Goal: Task Accomplishment & Management: Complete application form

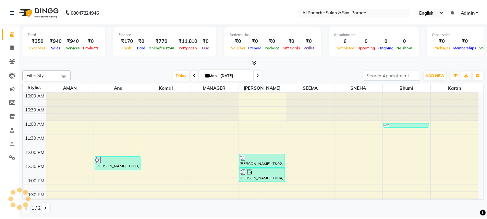
scroll to position [40, 0]
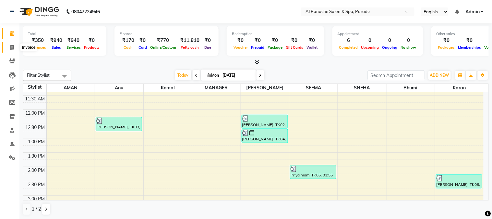
click at [8, 50] on span at bounding box center [11, 47] width 11 height 7
select select "service"
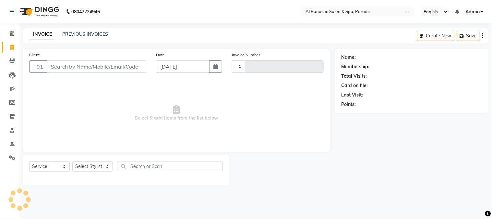
type input "1237"
select select "463"
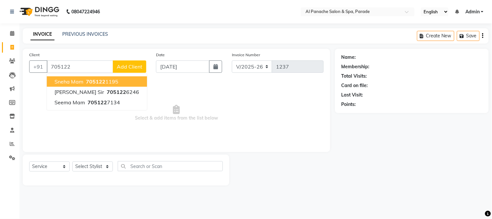
click at [80, 80] on span "Sneha Mam" at bounding box center [68, 81] width 29 height 6
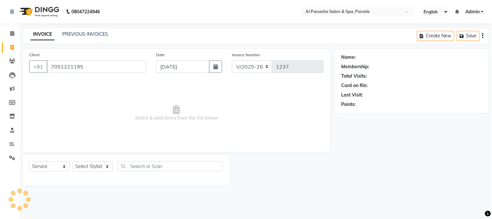
type input "7051221195"
click at [102, 165] on select "Select Stylist [PERSON_NAME] Bhumi [PERSON_NAME] MANAGER [PERSON_NAME] [PERSON_…" at bounding box center [92, 166] width 41 height 10
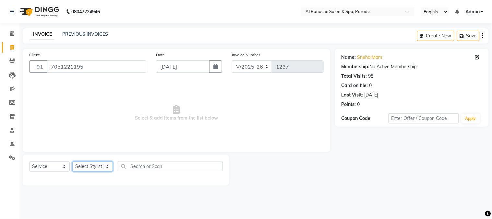
select select "6416"
click at [72, 162] on select "Select Stylist [PERSON_NAME] Bhumi [PERSON_NAME] MANAGER [PERSON_NAME] [PERSON_…" at bounding box center [92, 166] width 41 height 10
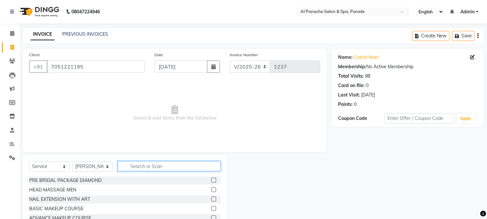
click at [163, 170] on input "text" at bounding box center [169, 166] width 103 height 10
type input "g"
type input "hai"
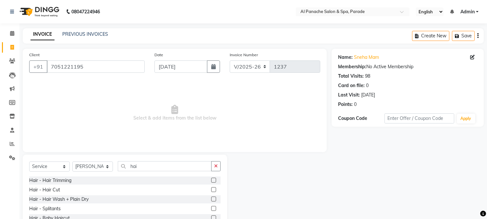
click at [211, 189] on label at bounding box center [213, 189] width 5 height 5
click at [211, 189] on input "checkbox" at bounding box center [213, 189] width 4 height 4
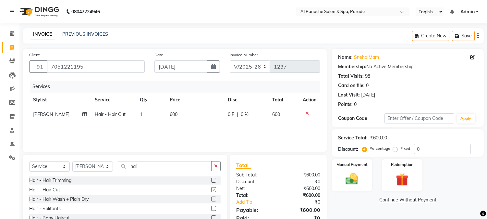
checkbox input "false"
click at [400, 149] on label "Fixed" at bounding box center [405, 148] width 10 height 6
click at [394, 149] on input "Fixed" at bounding box center [396, 148] width 5 height 5
radio input "true"
click at [416, 150] on input "0" at bounding box center [442, 149] width 57 height 10
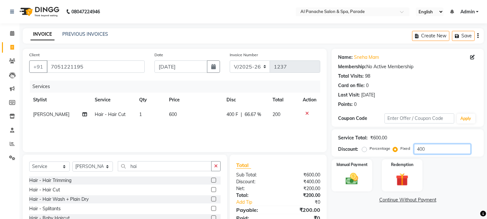
scroll to position [41, 0]
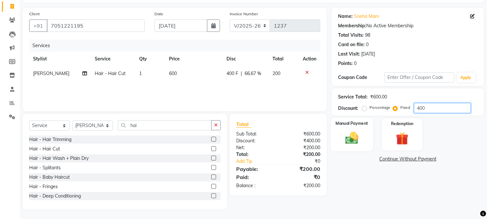
type input "400"
click at [346, 132] on img at bounding box center [351, 137] width 21 height 15
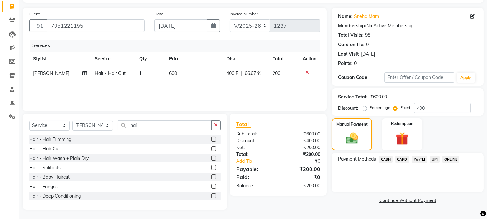
click at [413, 159] on span "PayTM" at bounding box center [420, 158] width 16 height 7
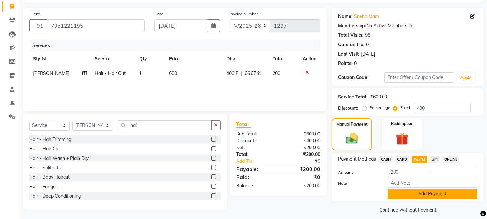
click at [421, 190] on button "Add Payment" at bounding box center [433, 193] width 90 height 10
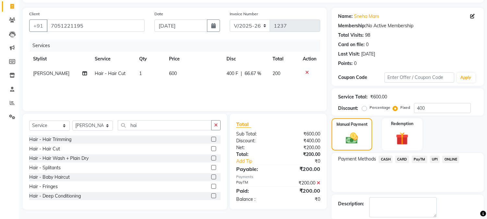
click at [487, 178] on html "08047224946 Select Location × Al Panache Salon & Spa, Parade English ENGLISH Es…" at bounding box center [243, 68] width 487 height 219
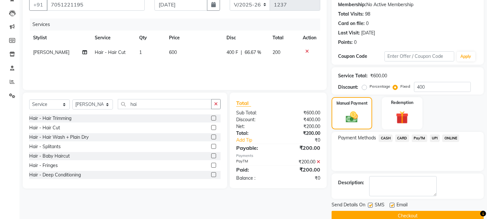
scroll to position [73, 0]
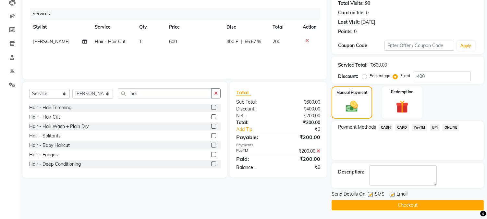
click at [475, 198] on div "Send Details On SMS Email" at bounding box center [407, 194] width 152 height 8
drag, startPoint x: 472, startPoint y: 211, endPoint x: 462, endPoint y: 208, distance: 10.5
click at [462, 208] on main "INVOICE PREVIOUS INVOICES Create New Save Client [PHONE_NUMBER] Date [DATE] Inv…" at bounding box center [252, 88] width 467 height 264
click at [462, 208] on button "Checkout" at bounding box center [407, 205] width 152 height 10
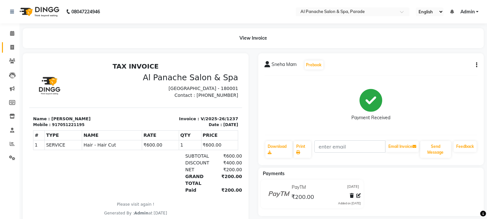
click at [6, 49] on link "Invoice" at bounding box center [10, 47] width 16 height 11
select select "service"
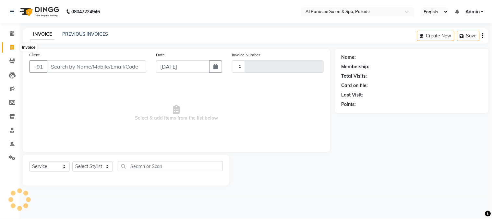
type input "1238"
select select "463"
type input "1"
click at [13, 34] on icon at bounding box center [12, 33] width 4 height 5
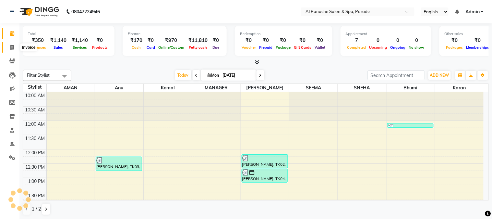
click at [12, 51] on span at bounding box center [11, 47] width 11 height 7
select select "service"
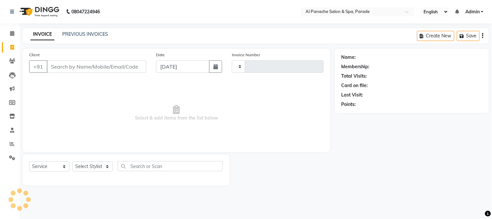
type input "1238"
select select "463"
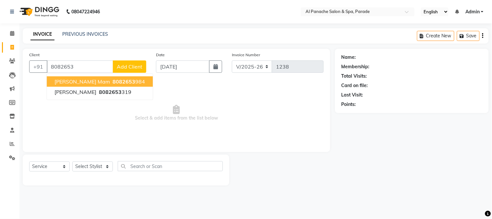
click at [113, 78] on span "8082653" at bounding box center [124, 81] width 23 height 6
type input "8082653984"
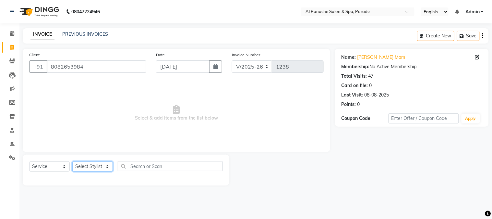
click at [100, 170] on select "Select Stylist [PERSON_NAME] Bhumi [PERSON_NAME] MANAGER [PERSON_NAME] [PERSON_…" at bounding box center [92, 166] width 41 height 10
select select "40179"
click at [72, 162] on select "Select Stylist [PERSON_NAME] Bhumi [PERSON_NAME] MANAGER [PERSON_NAME] [PERSON_…" at bounding box center [92, 166] width 41 height 10
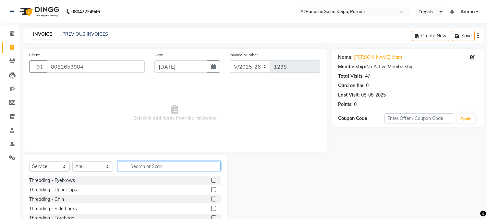
click at [164, 166] on input "text" at bounding box center [169, 166] width 103 height 10
type input "bl"
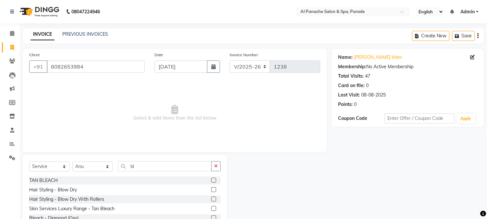
click at [211, 179] on label at bounding box center [213, 179] width 5 height 5
click at [211, 179] on input "checkbox" at bounding box center [213, 180] width 4 height 4
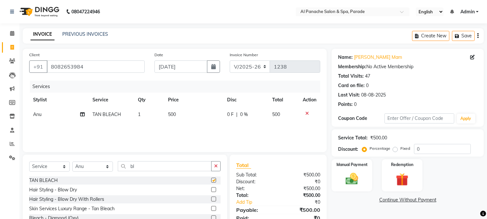
checkbox input "false"
click at [98, 163] on select "Select Stylist [PERSON_NAME] Bhumi [PERSON_NAME] MANAGER [PERSON_NAME] [PERSON_…" at bounding box center [92, 166] width 41 height 10
select select "48206"
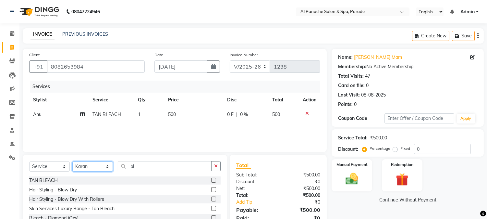
click at [72, 162] on select "Select Stylist [PERSON_NAME] Bhumi [PERSON_NAME] MANAGER [PERSON_NAME] [PERSON_…" at bounding box center [92, 166] width 41 height 10
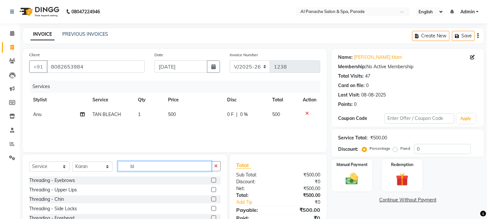
click at [147, 169] on input "bl" at bounding box center [165, 166] width 94 height 10
type input "b"
type input "hai"
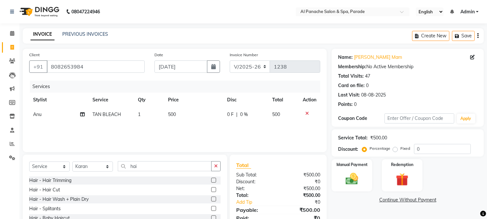
click at [211, 198] on label at bounding box center [213, 198] width 5 height 5
click at [211, 198] on input "checkbox" at bounding box center [213, 199] width 4 height 4
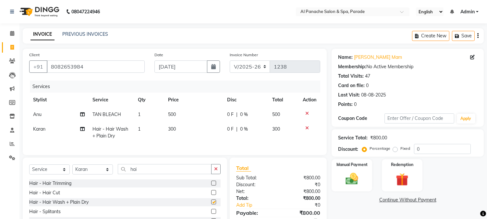
checkbox input "false"
click at [400, 148] on label "Fixed" at bounding box center [405, 148] width 10 height 6
click at [395, 148] on input "Fixed" at bounding box center [396, 148] width 5 height 5
radio input "true"
click at [400, 148] on label "Fixed" at bounding box center [405, 148] width 10 height 6
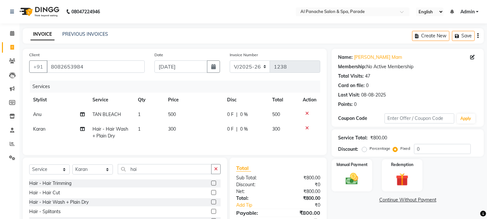
click at [395, 148] on input "Fixed" at bounding box center [396, 148] width 5 height 5
click at [415, 150] on input "0" at bounding box center [442, 149] width 57 height 10
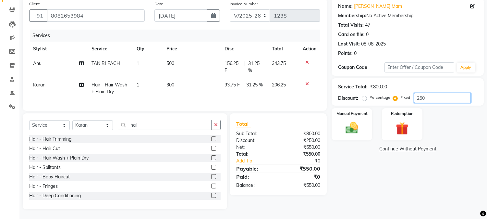
scroll to position [56, 0]
type input "250"
click at [339, 122] on div "Manual Payment" at bounding box center [352, 123] width 42 height 33
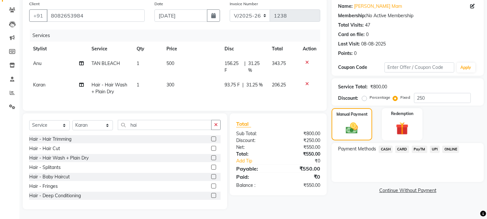
click at [424, 145] on span "PayTM" at bounding box center [420, 148] width 16 height 7
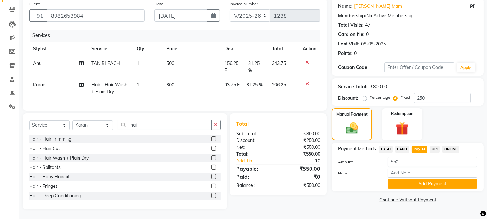
click at [427, 173] on div "Note:" at bounding box center [407, 172] width 149 height 11
click at [427, 178] on button "Add Payment" at bounding box center [433, 183] width 90 height 10
click at [427, 174] on div "Payment Methods CASH CARD PayTM UPI ONLINE Amount: 550 Note: Add Payment" at bounding box center [407, 167] width 152 height 48
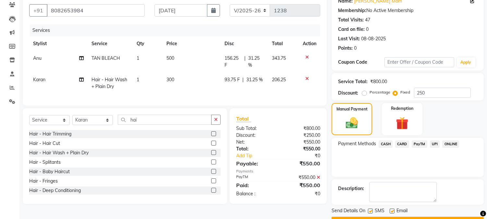
scroll to position [73, 0]
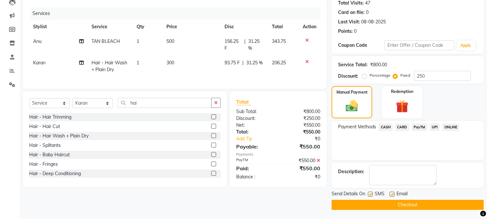
click at [463, 201] on button "Checkout" at bounding box center [407, 204] width 152 height 10
